Goal: Transaction & Acquisition: Obtain resource

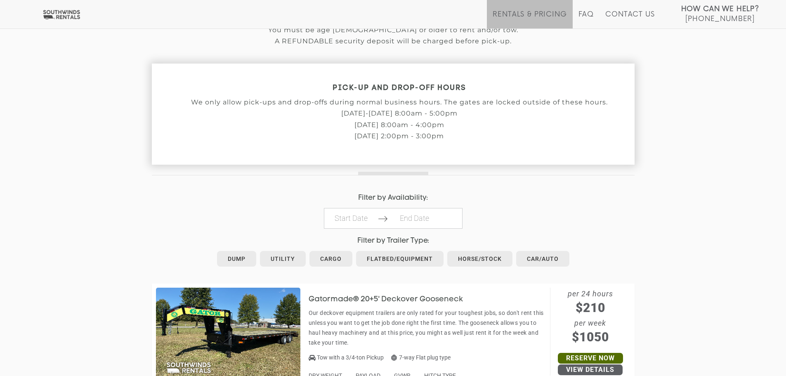
scroll to position [247, 0]
click at [388, 258] on link "Flatbed/Equipment" at bounding box center [399, 258] width 87 height 16
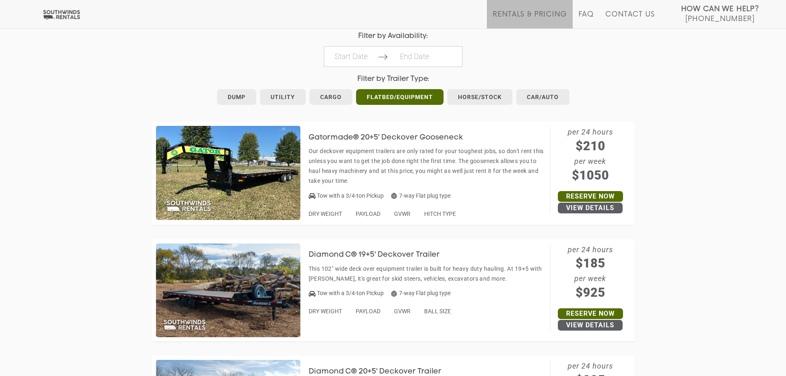
scroll to position [454, 0]
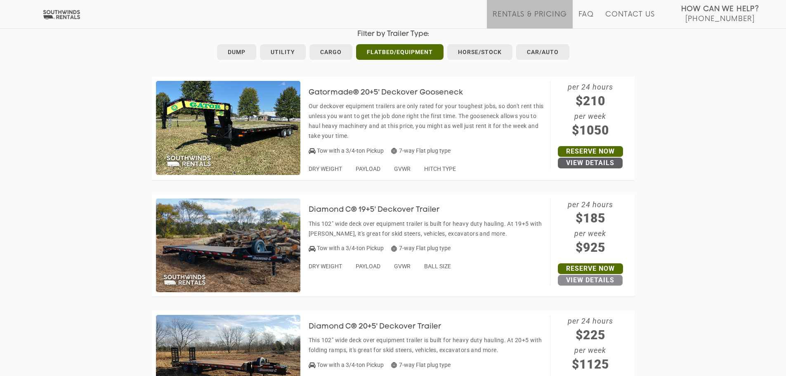
click at [593, 277] on link "View Details" at bounding box center [590, 280] width 65 height 11
